Goal: Task Accomplishment & Management: Manage account settings

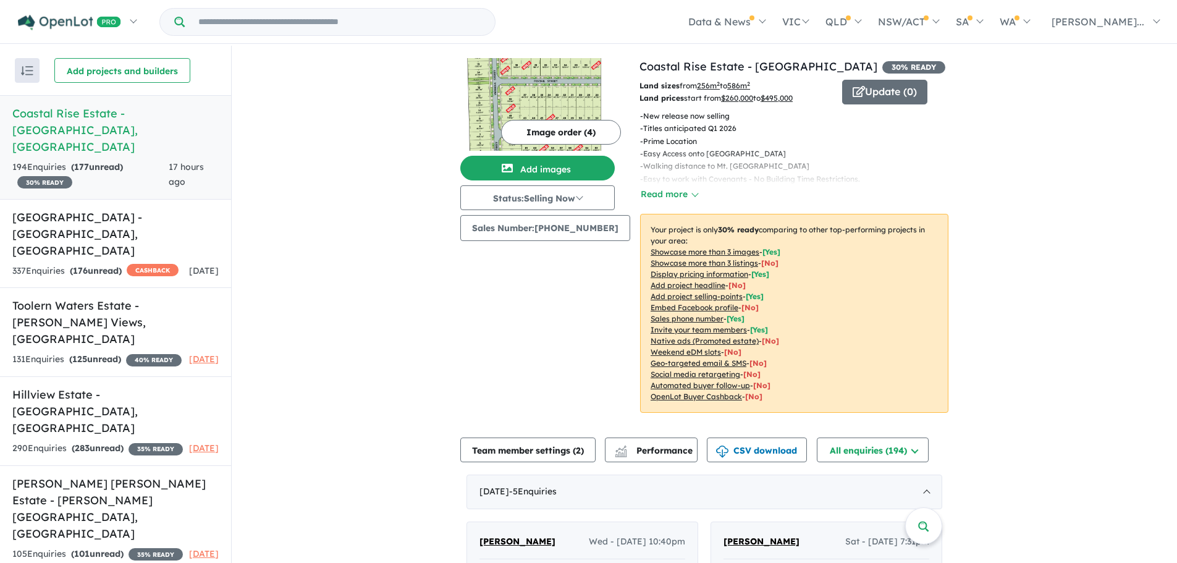
click at [540, 126] on button "Image order ( 4 )" at bounding box center [561, 132] width 120 height 25
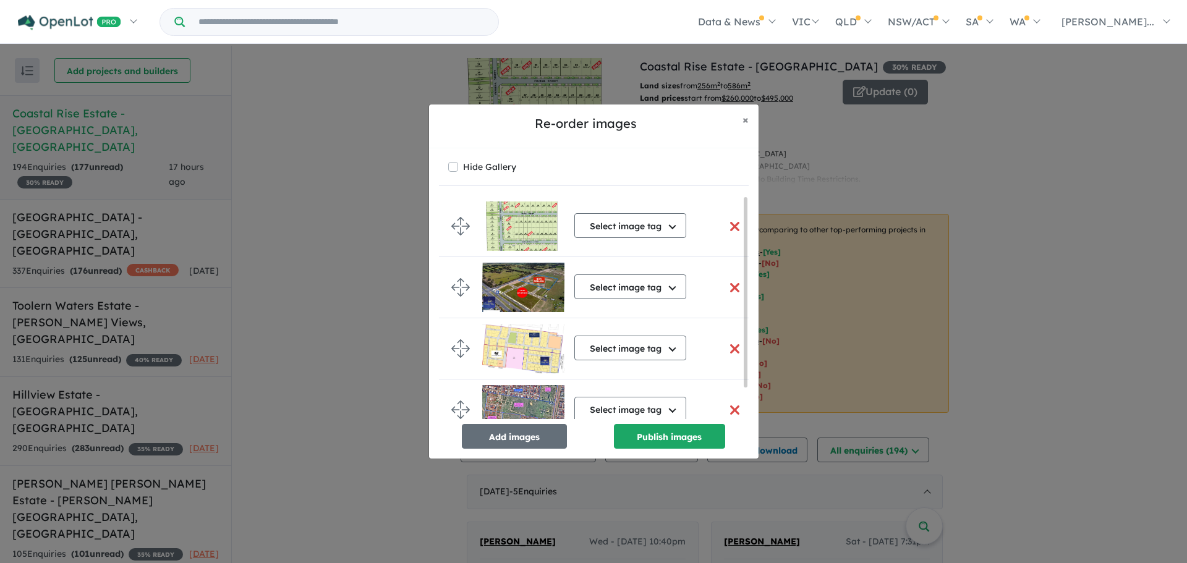
click at [730, 224] on button "button" at bounding box center [735, 226] width 26 height 27
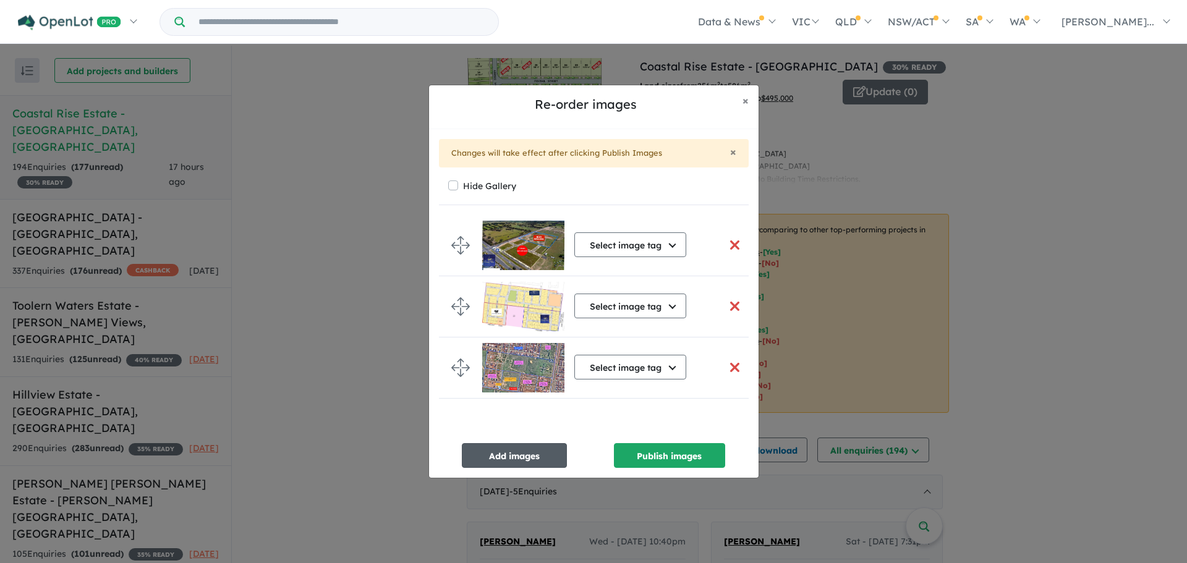
click at [549, 461] on button "Add images" at bounding box center [514, 455] width 105 height 25
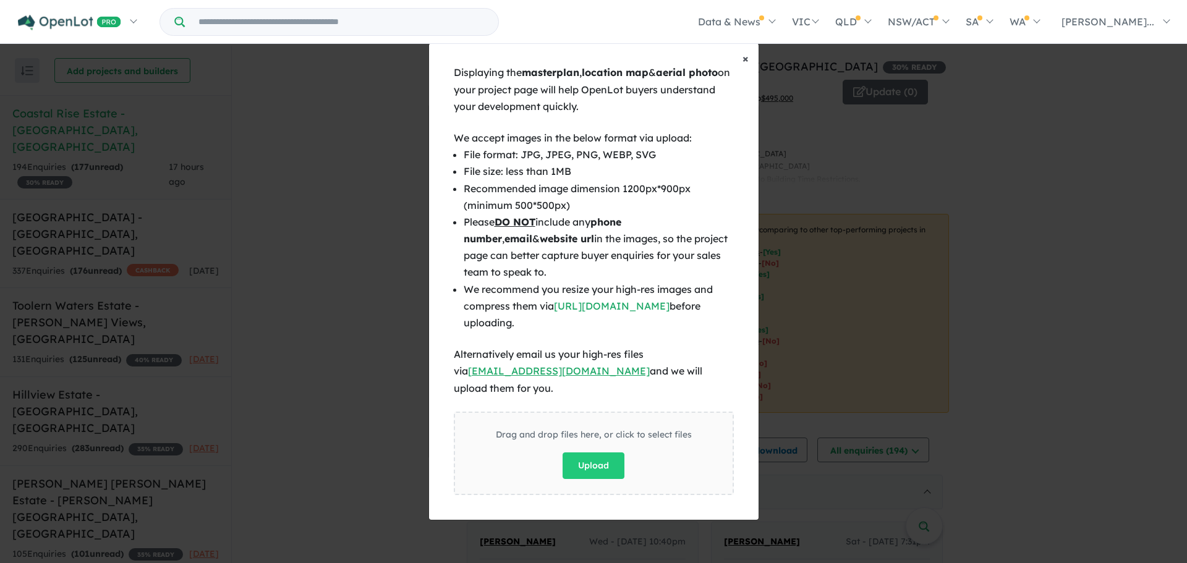
click at [742, 72] on button "× Close" at bounding box center [745, 58] width 26 height 31
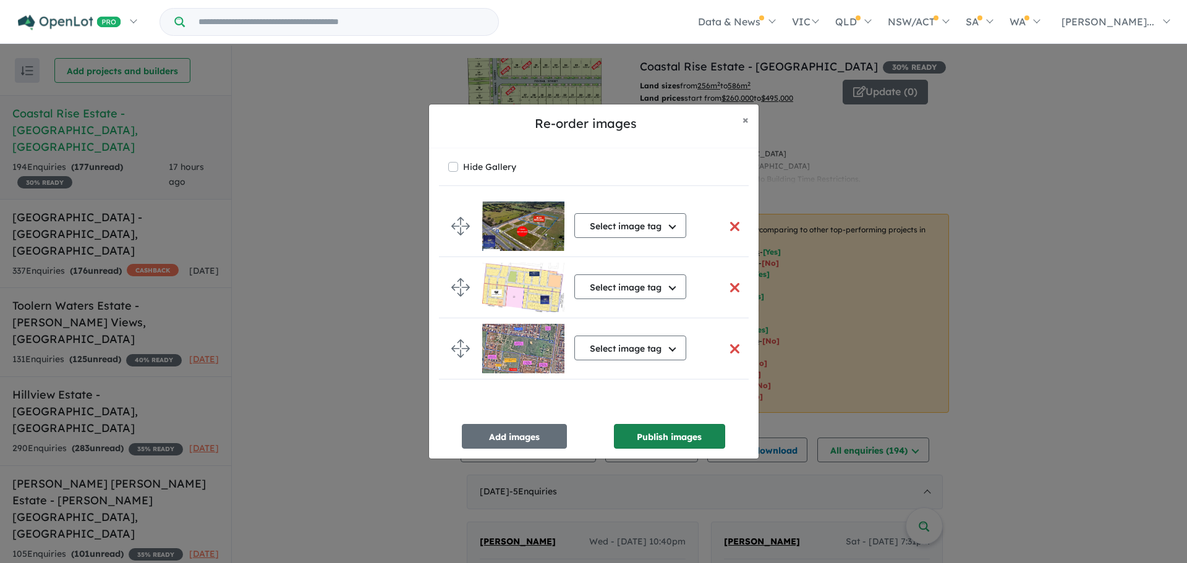
click at [655, 444] on button "Publish images" at bounding box center [669, 436] width 111 height 25
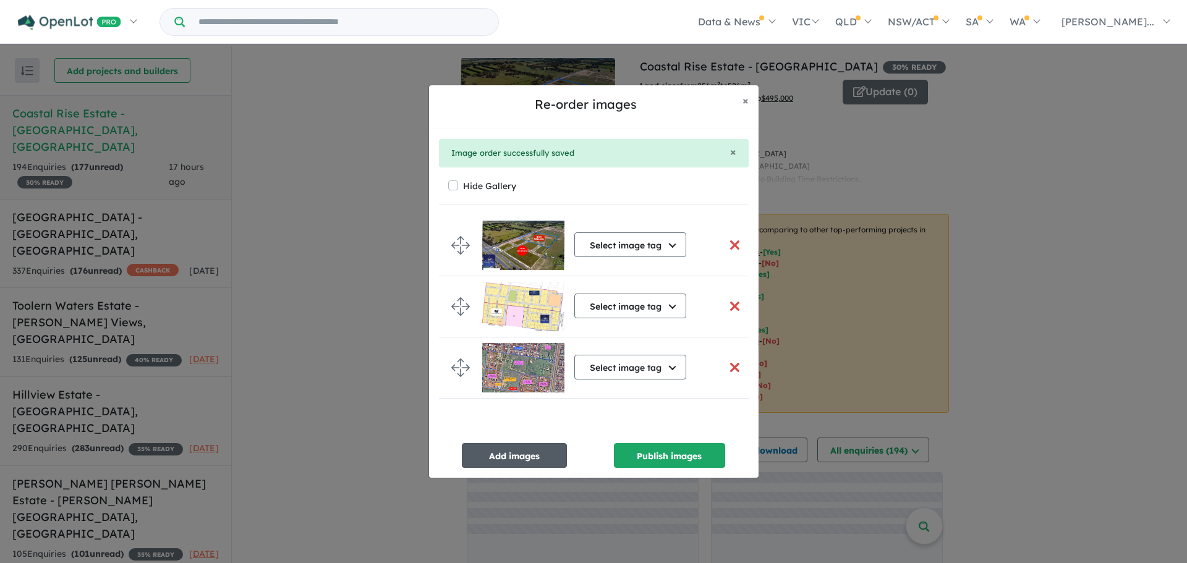
click at [544, 455] on button "Add images" at bounding box center [514, 455] width 105 height 25
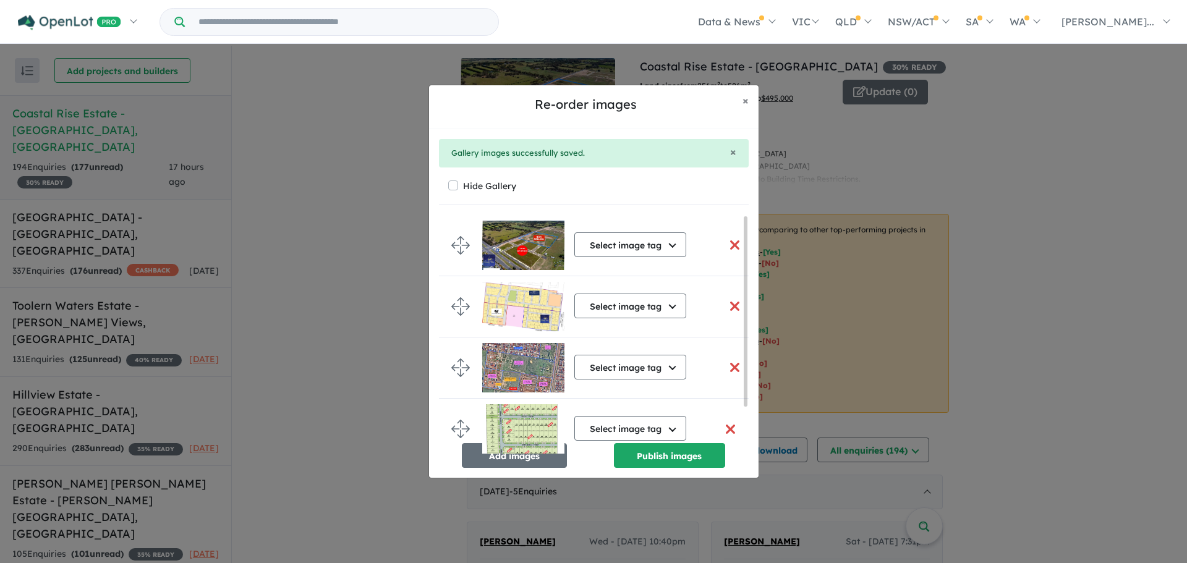
scroll to position [1, 0]
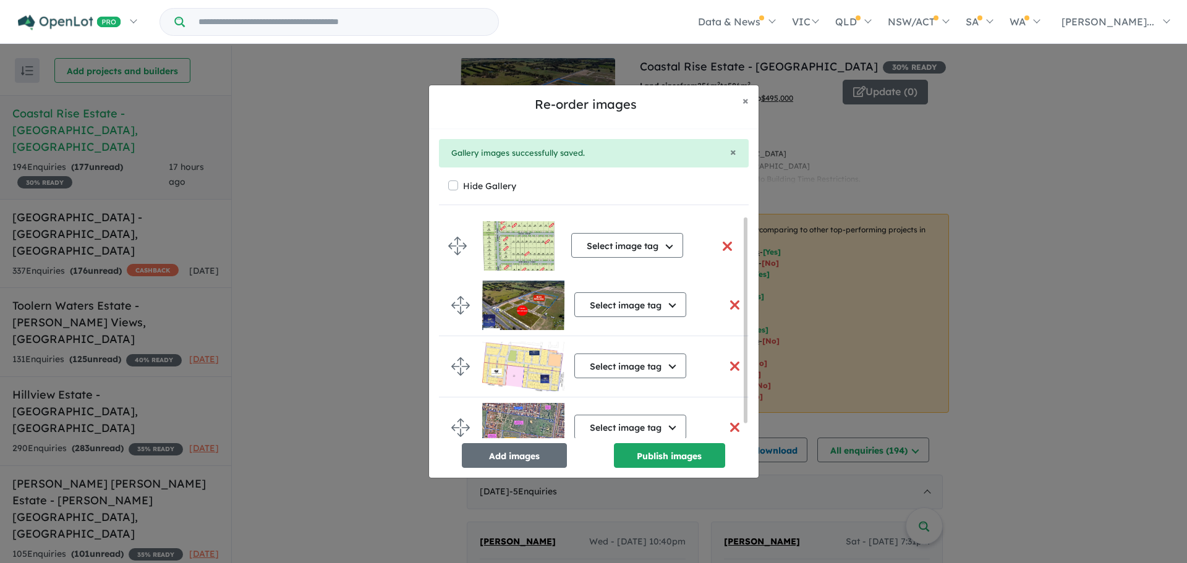
drag, startPoint x: 466, startPoint y: 423, endPoint x: 462, endPoint y: 237, distance: 186.1
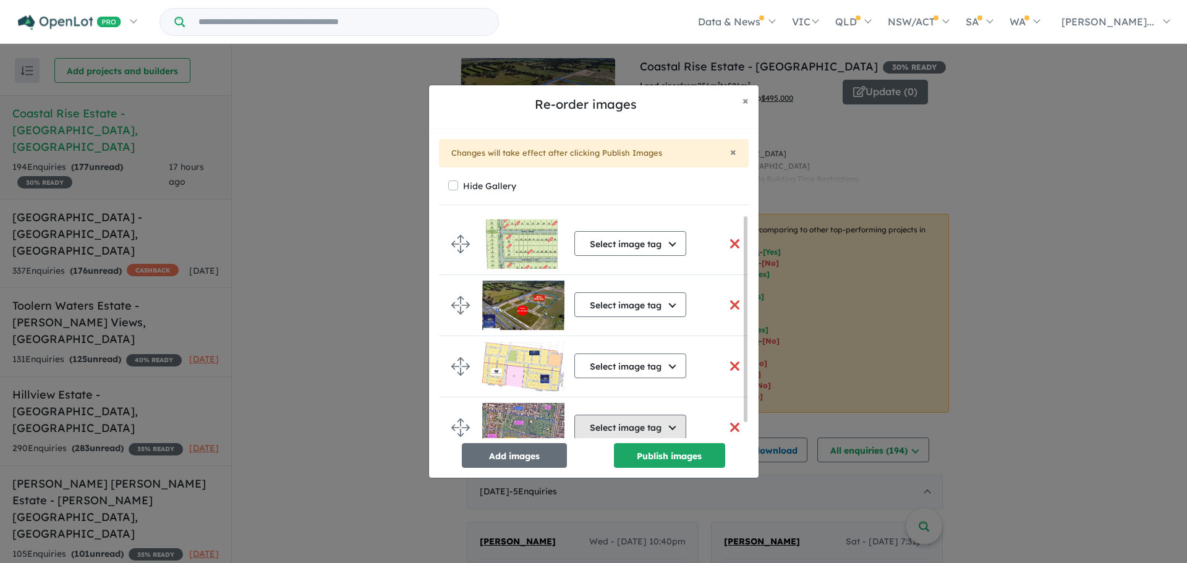
scroll to position [0, 0]
click at [660, 457] on button "Publish images" at bounding box center [669, 455] width 111 height 25
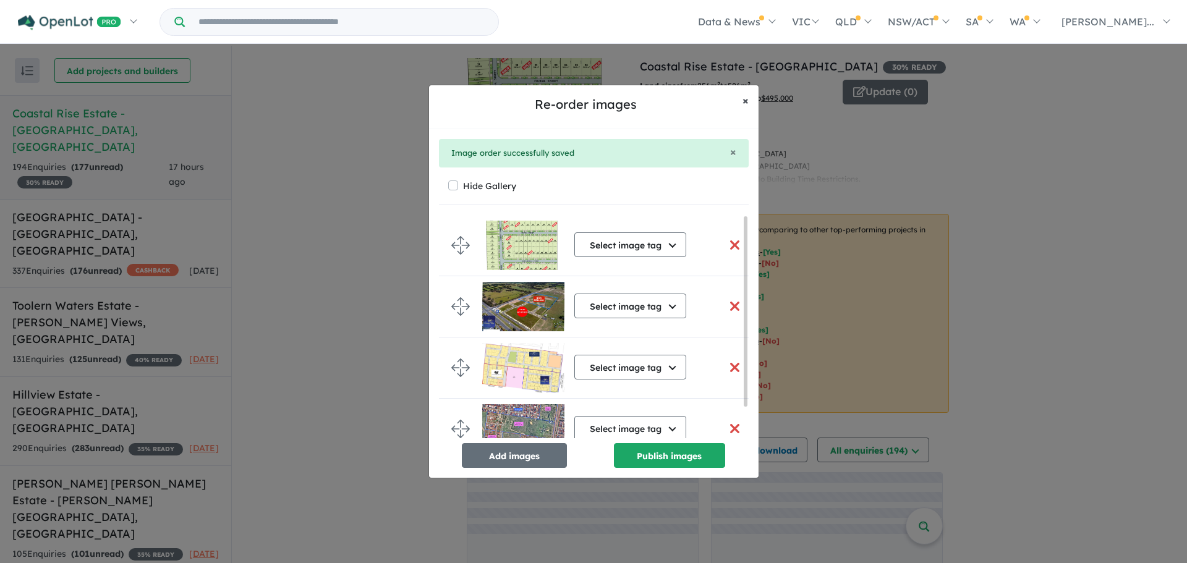
click at [745, 110] on button "× Close" at bounding box center [745, 100] width 26 height 31
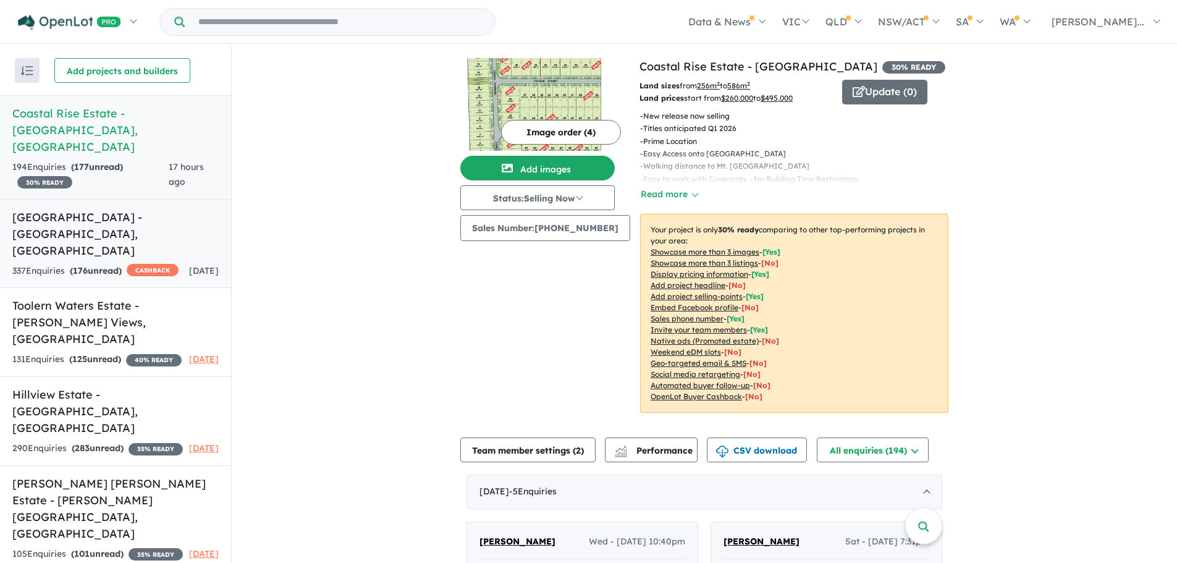
click at [126, 225] on link "[GEOGRAPHIC_DATA] - [GEOGRAPHIC_DATA] , [GEOGRAPHIC_DATA] 337 Enquir ies ( 176 …" at bounding box center [115, 244] width 231 height 90
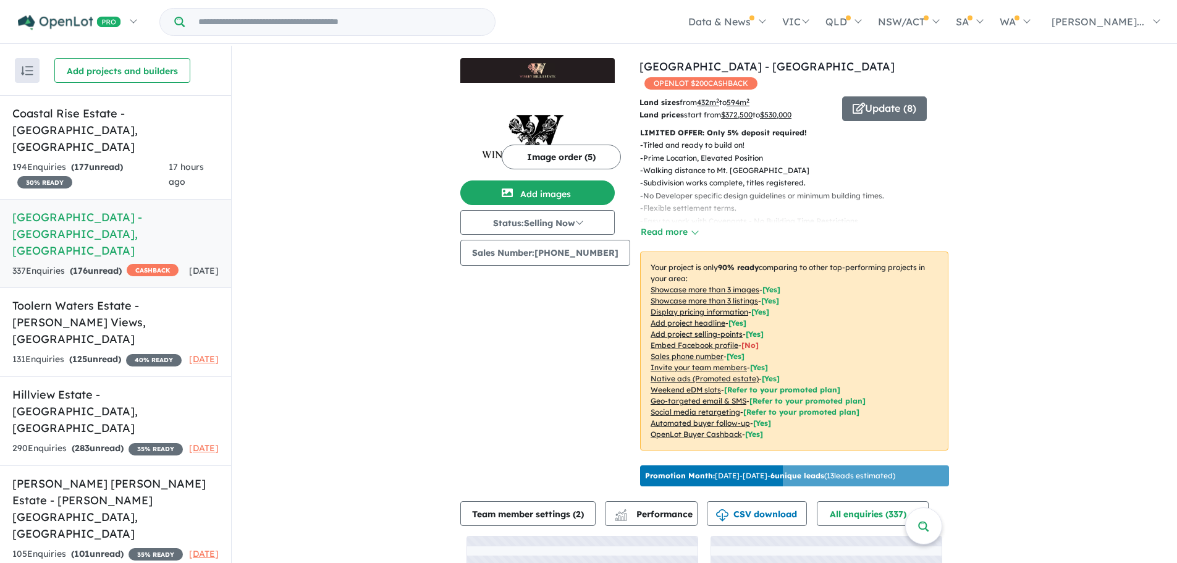
click at [535, 171] on img at bounding box center [537, 129] width 154 height 93
click at [568, 157] on button "Image order ( 5 )" at bounding box center [561, 157] width 119 height 25
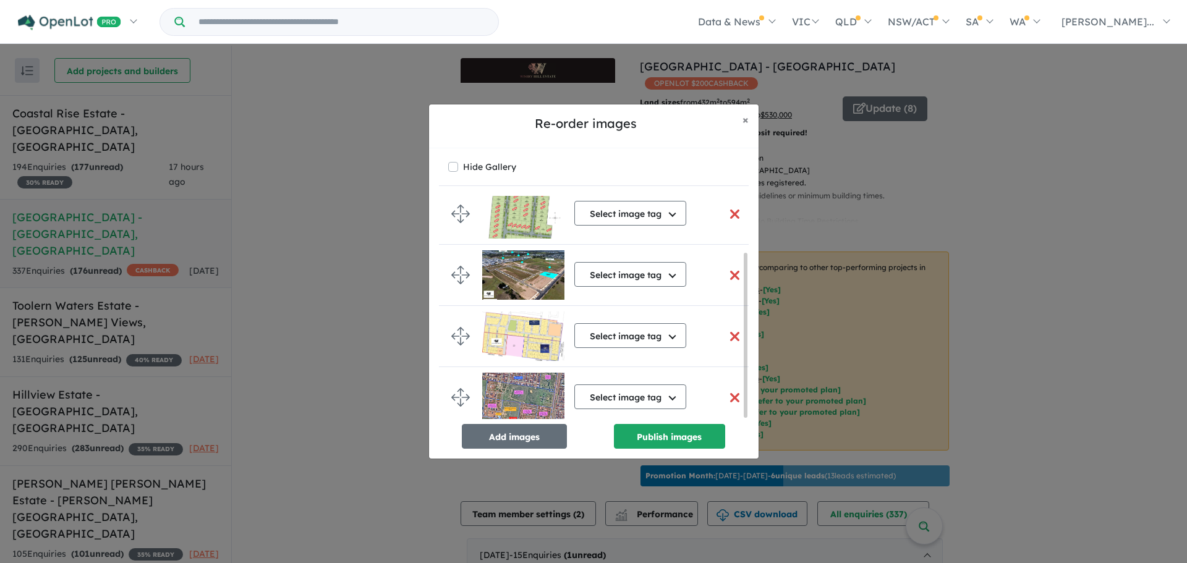
click at [724, 210] on button "button" at bounding box center [735, 214] width 26 height 27
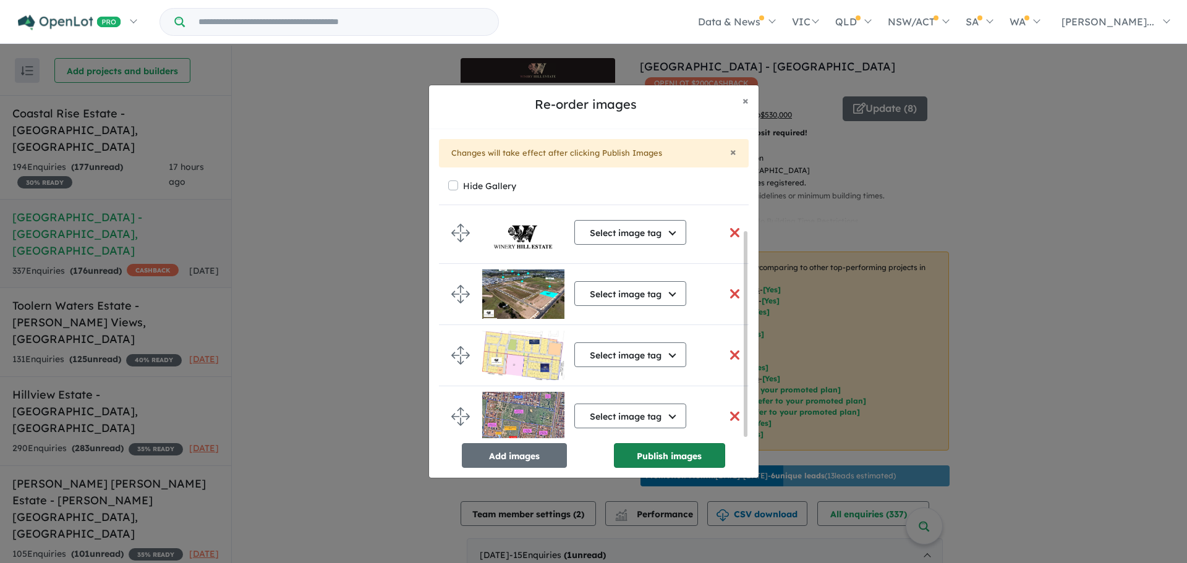
click at [640, 454] on button "Publish images" at bounding box center [669, 455] width 111 height 25
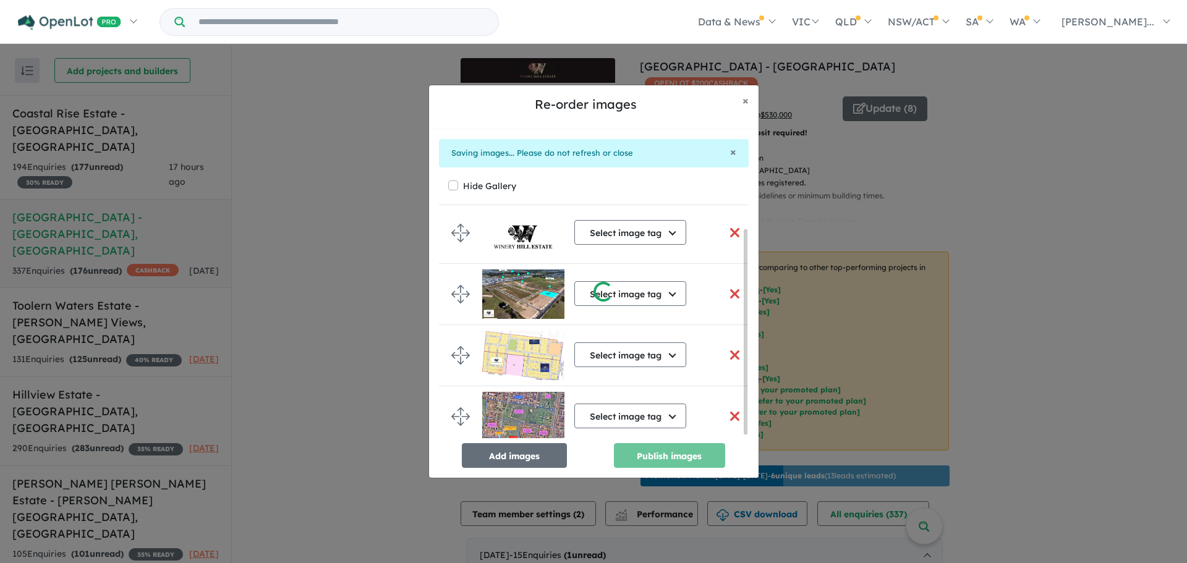
scroll to position [14, 0]
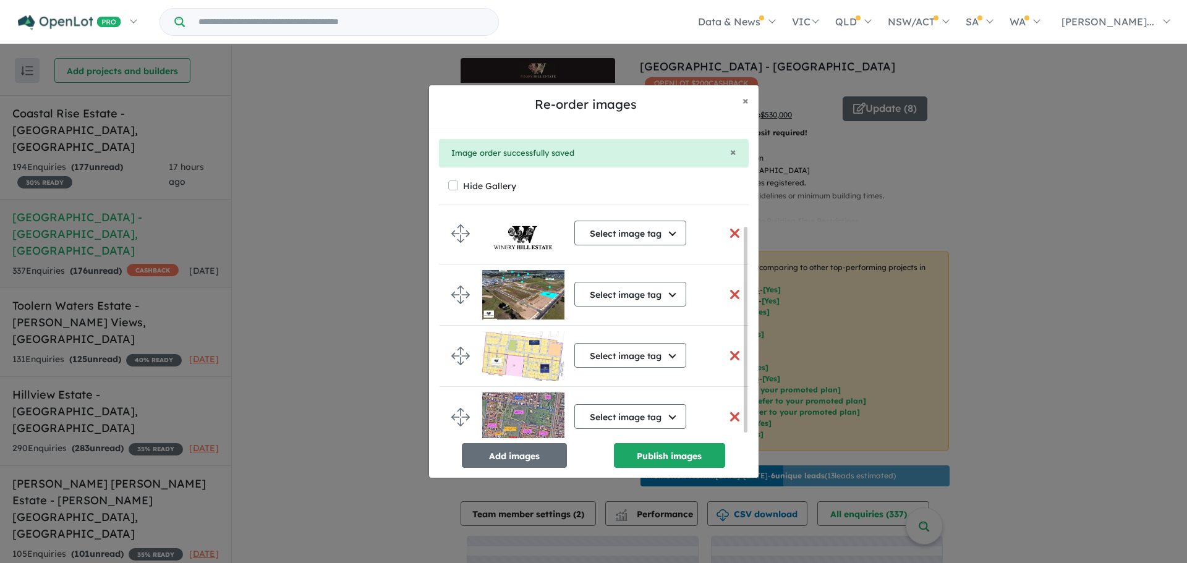
click at [527, 455] on button "Add images" at bounding box center [514, 455] width 105 height 25
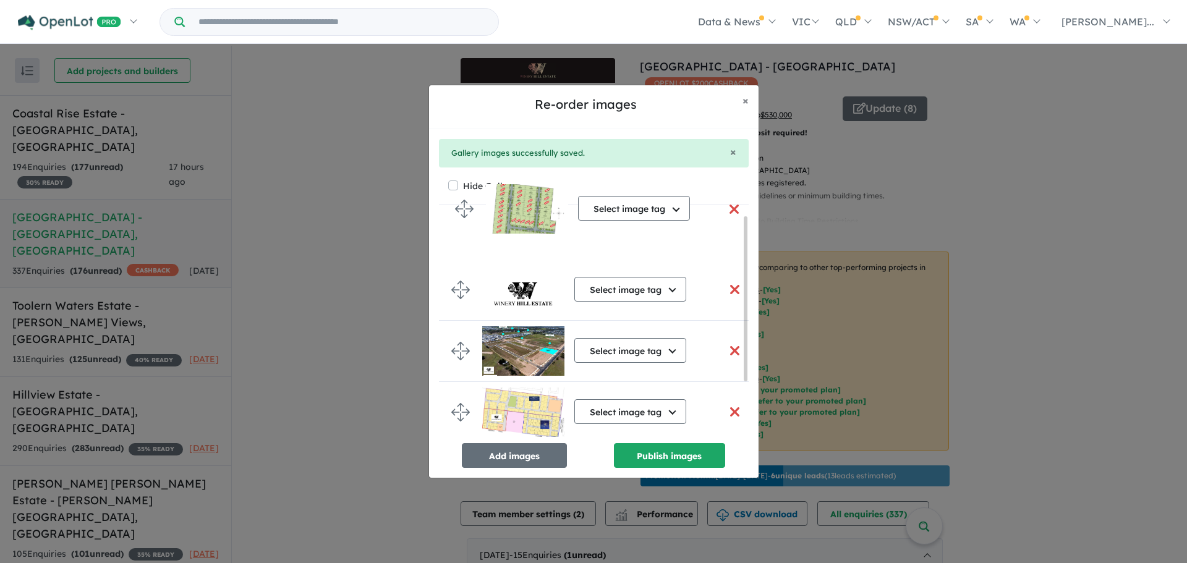
scroll to position [0, 0]
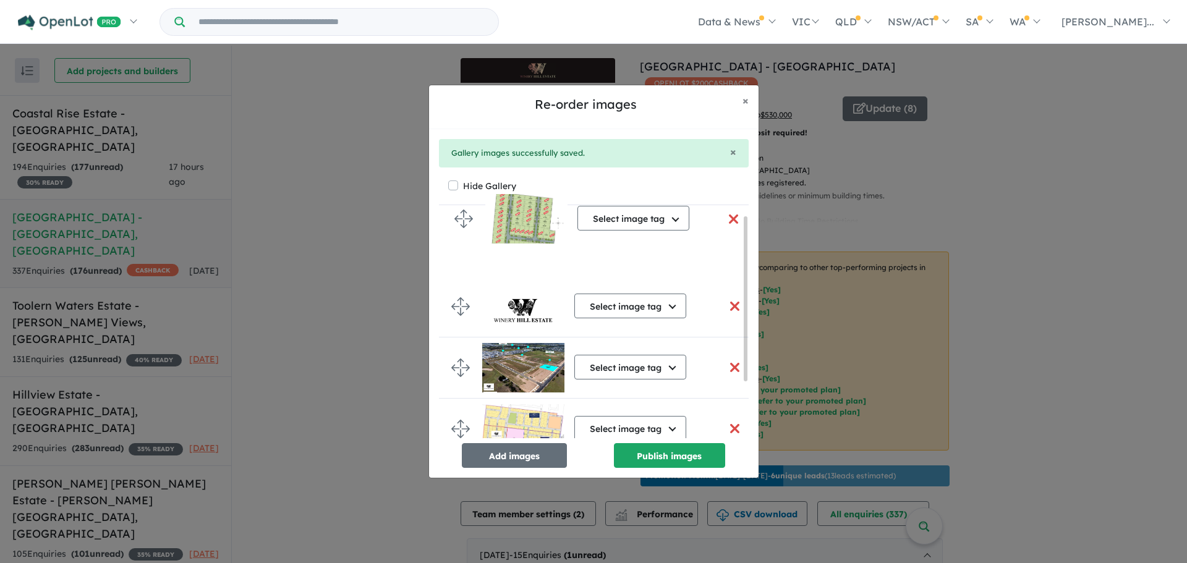
drag, startPoint x: 455, startPoint y: 399, endPoint x: 456, endPoint y: 227, distance: 172.4
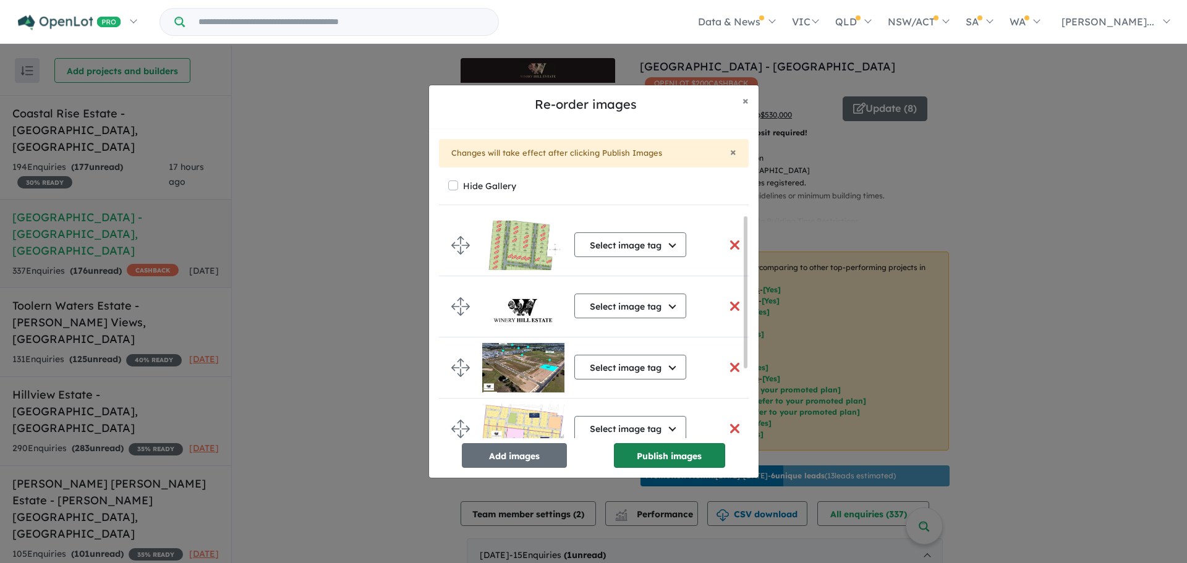
click at [679, 454] on button "Publish images" at bounding box center [669, 455] width 111 height 25
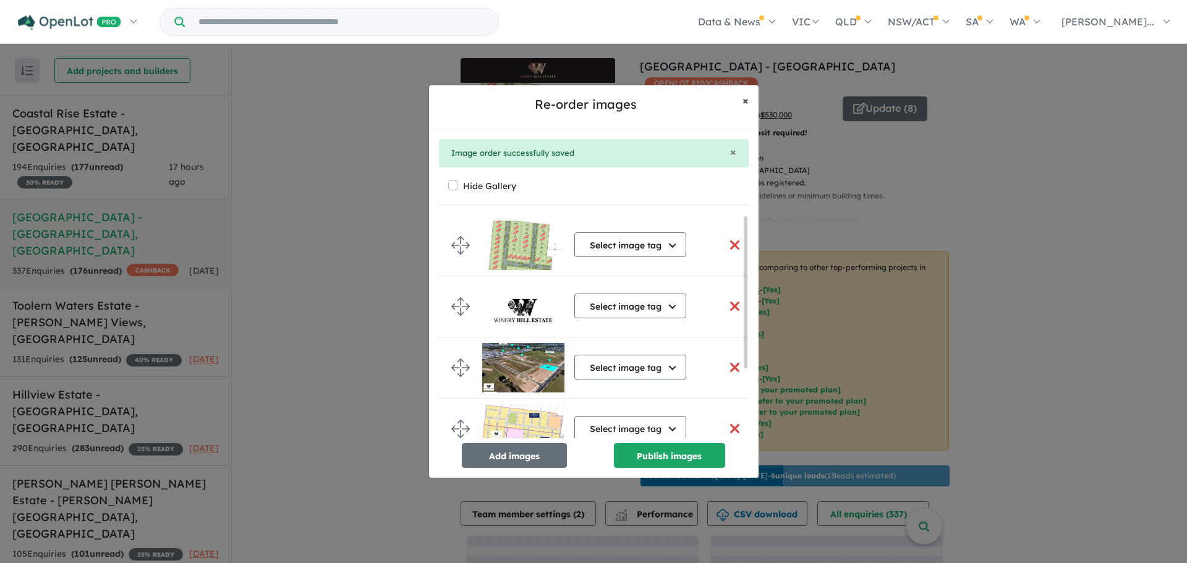
click at [742, 105] on span "×" at bounding box center [745, 100] width 6 height 14
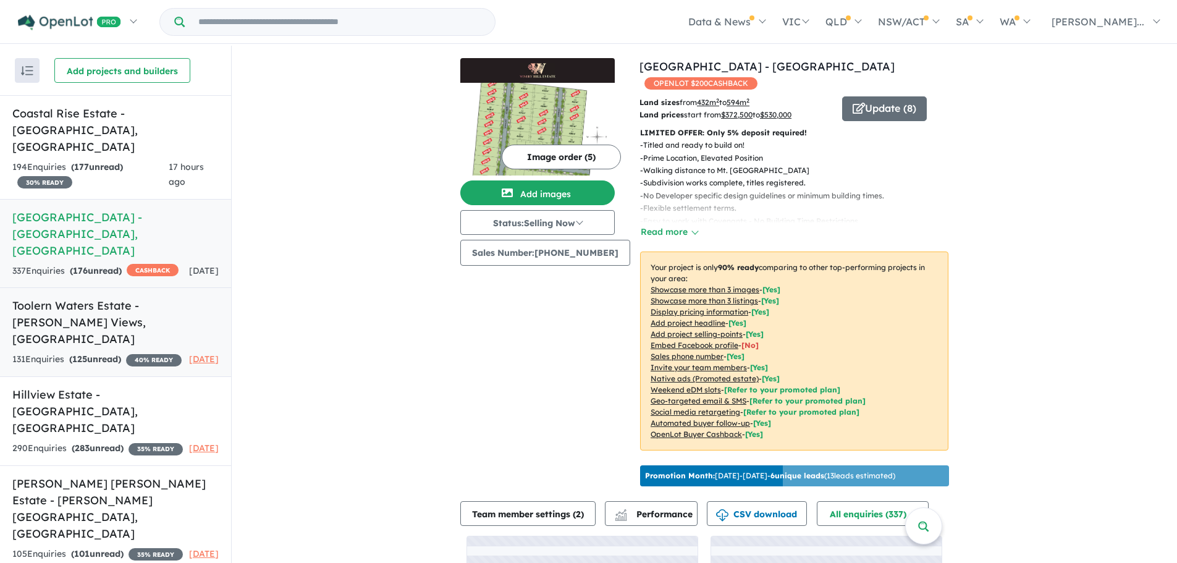
click at [125, 297] on h5 "Toolern Waters Estate - [PERSON_NAME] Views , [GEOGRAPHIC_DATA]" at bounding box center [115, 322] width 206 height 50
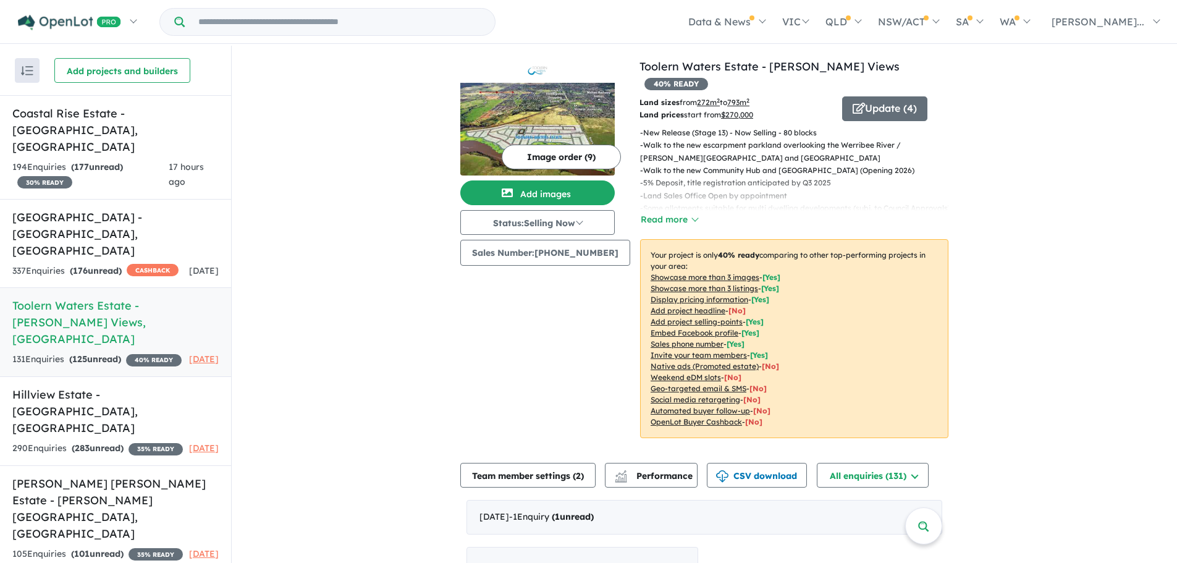
click at [510, 146] on button "Image order ( 9 )" at bounding box center [561, 157] width 119 height 25
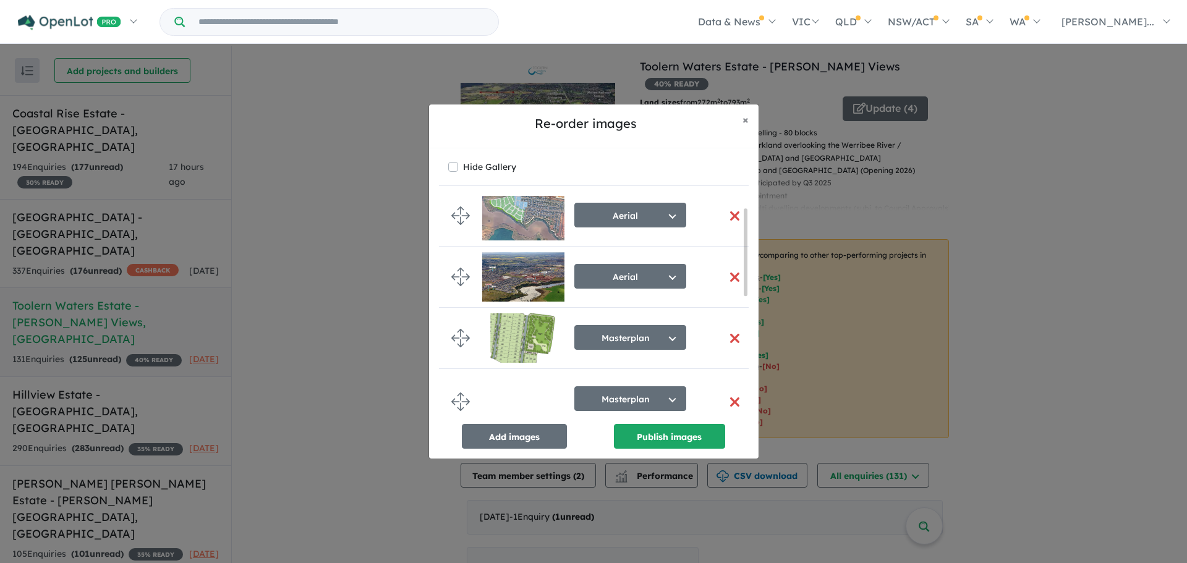
scroll to position [323, 0]
